Goal: Find specific page/section: Find specific page/section

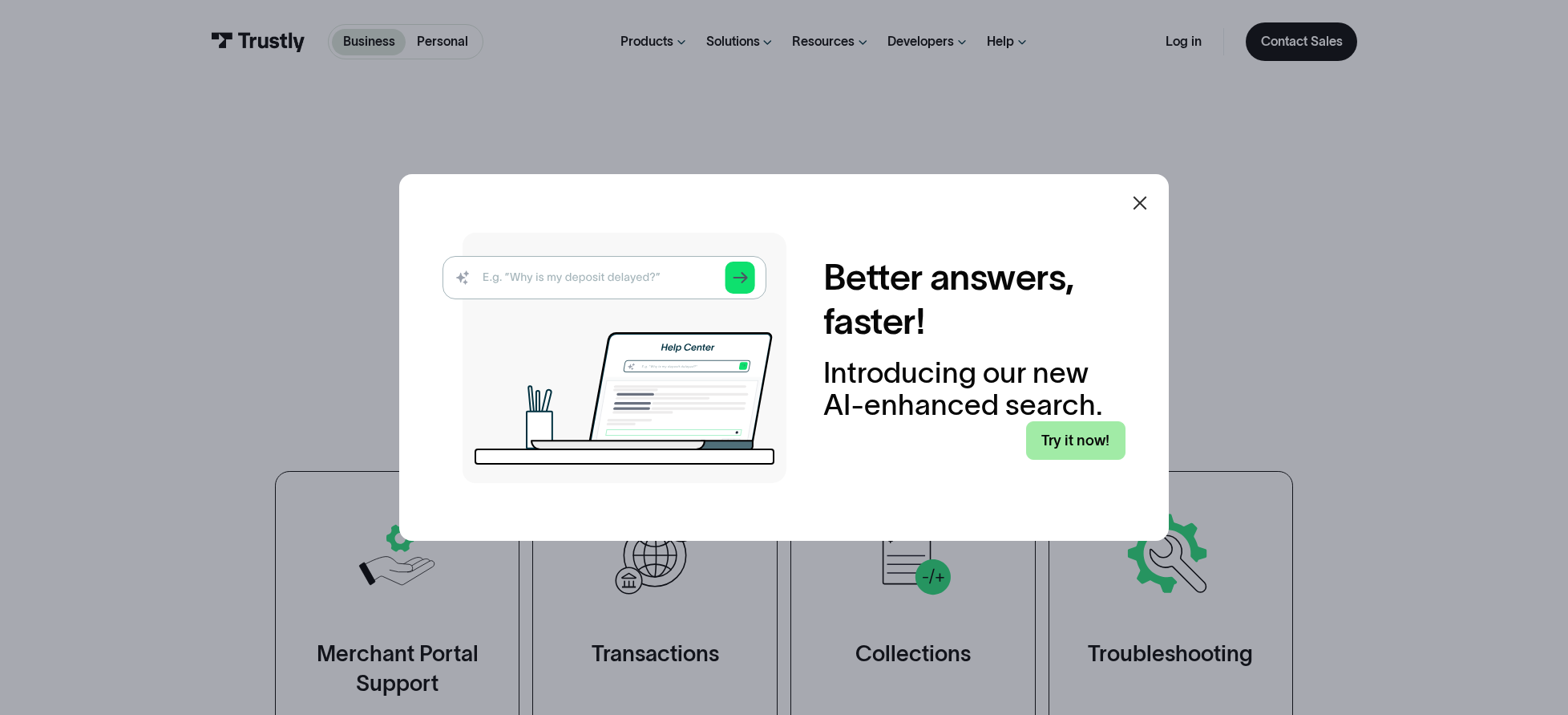
click at [1096, 437] on link "Try it now!" at bounding box center [1075, 440] width 98 height 38
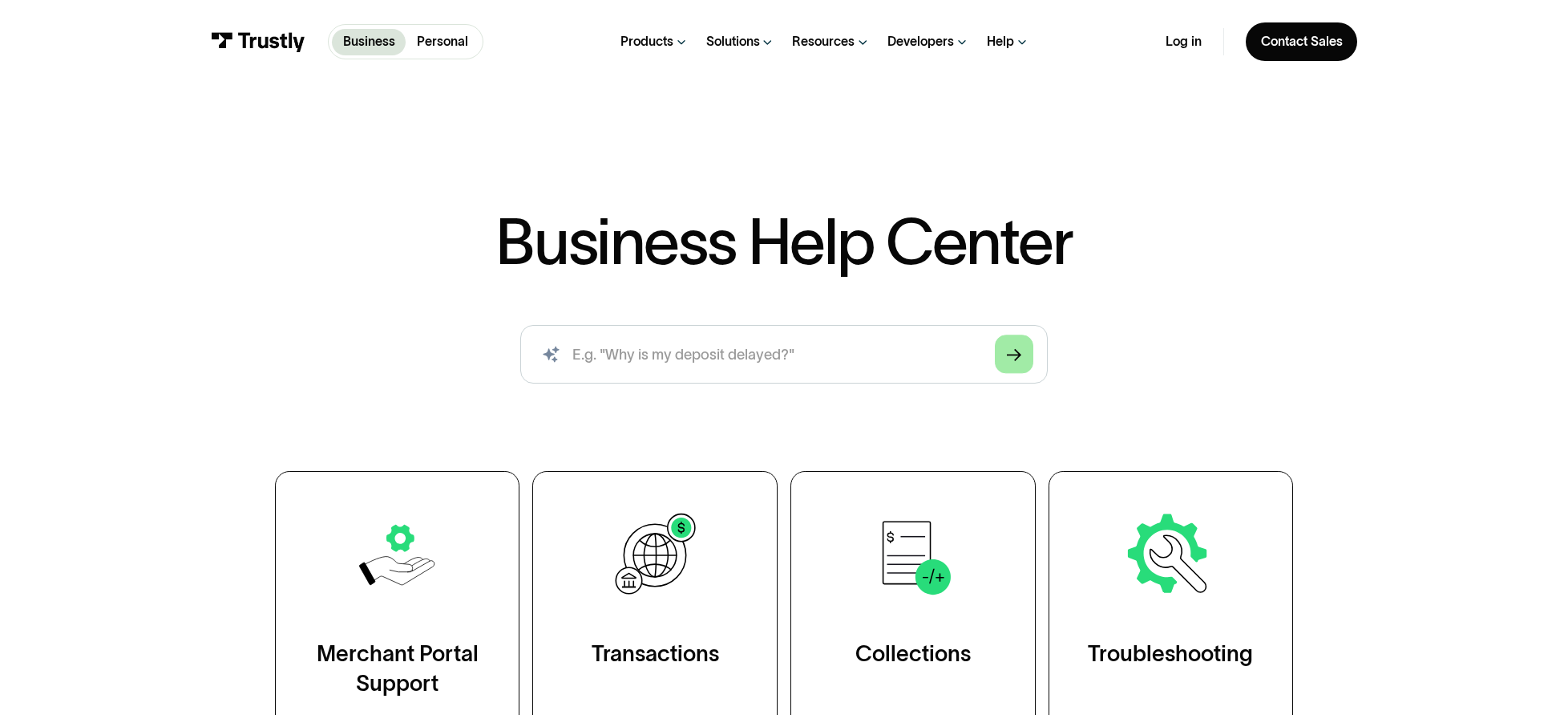
click at [1017, 357] on icon "Arrow Right" at bounding box center [1013, 355] width 14 height 15
click at [1012, 353] on icon "Arrow Right" at bounding box center [1013, 355] width 14 height 15
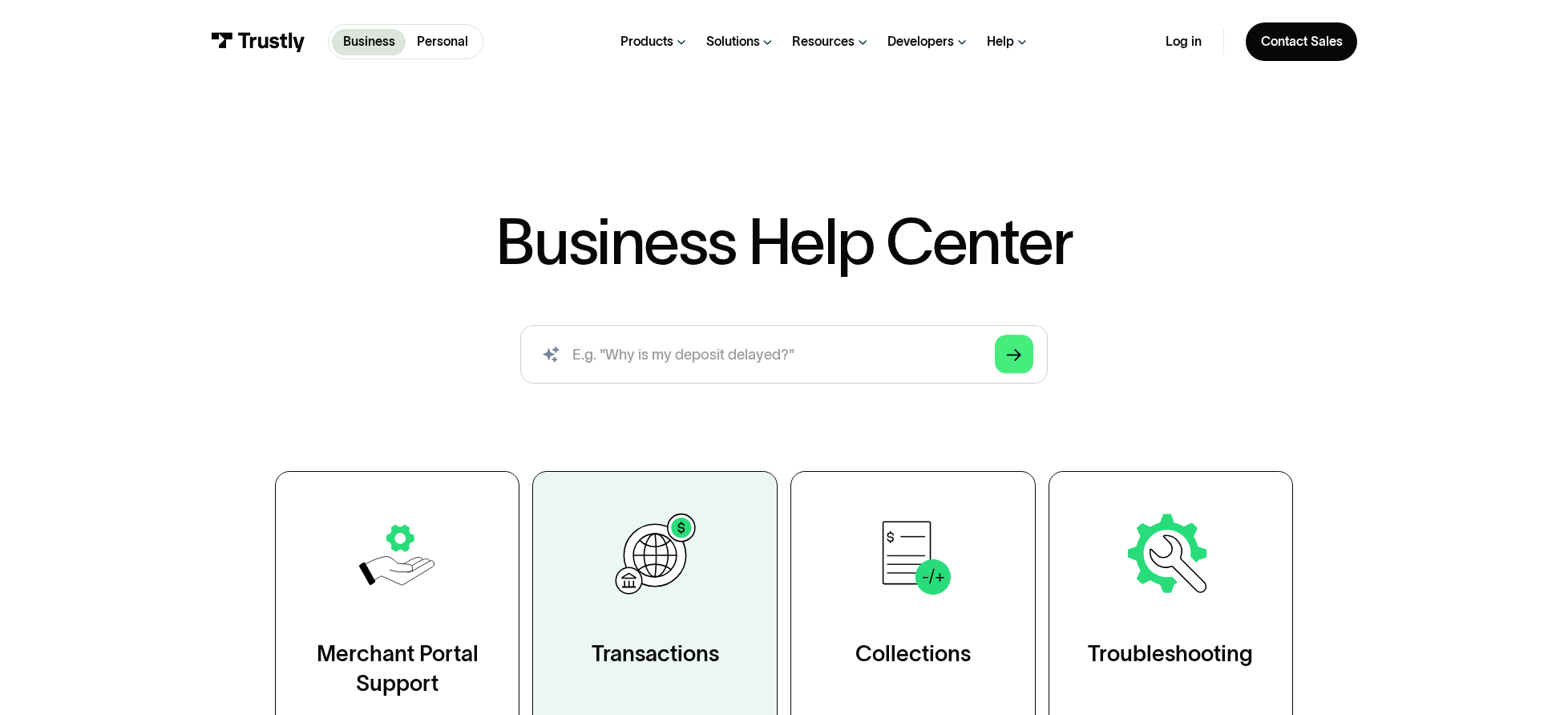
click at [682, 589] on img at bounding box center [655, 555] width 95 height 95
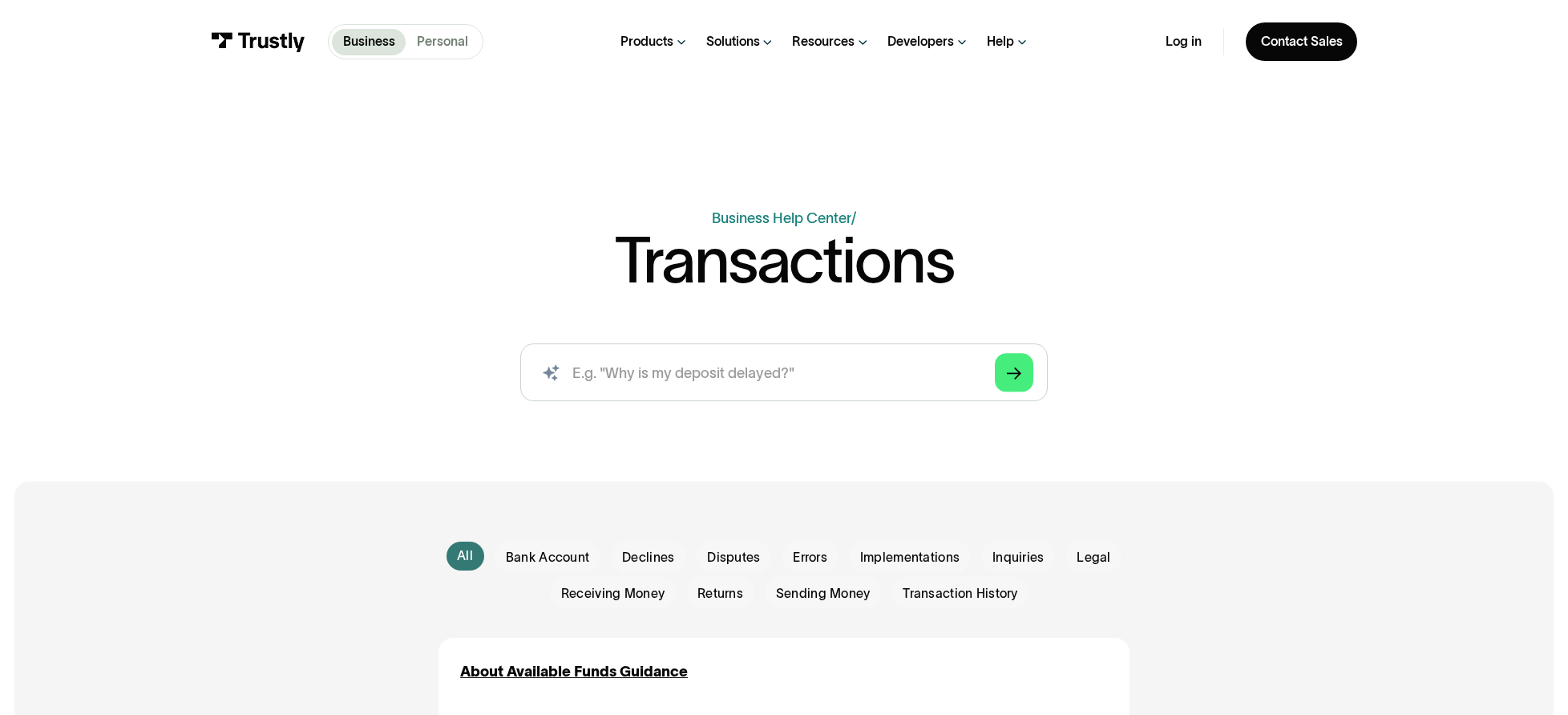
click at [430, 37] on p "Personal" at bounding box center [442, 42] width 52 height 19
